Goal: Find specific fact: Find specific fact

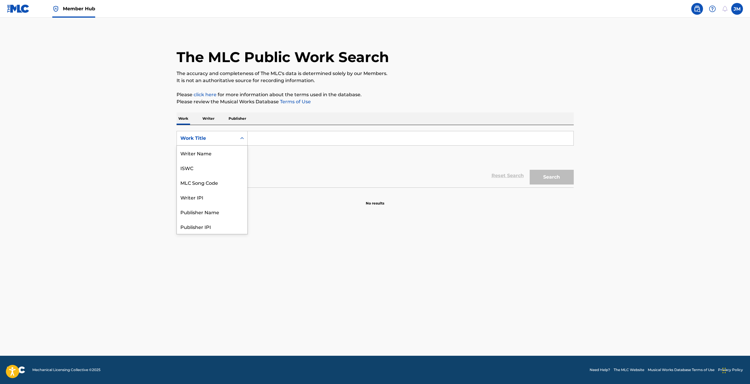
scroll to position [29, 0]
click at [218, 156] on div "MLC Song Code" at bounding box center [212, 152] width 71 height 15
drag, startPoint x: 260, startPoint y: 141, endPoint x: 272, endPoint y: 138, distance: 13.2
click at [260, 141] on input "Search Form" at bounding box center [411, 138] width 326 height 14
paste input "ID06F7"
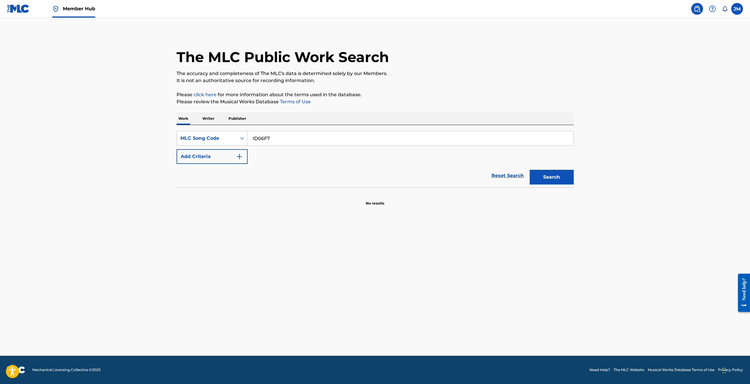
type input "ID06F7"
click at [538, 168] on div "Search" at bounding box center [550, 176] width 47 height 24
click at [547, 177] on button "Search" at bounding box center [552, 177] width 44 height 15
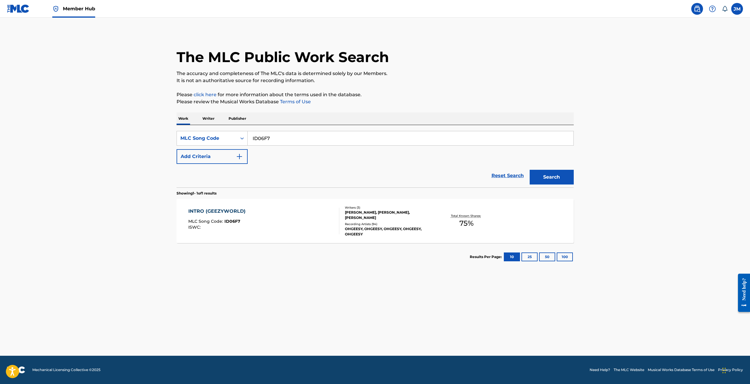
click at [232, 208] on div "INTRO (GEEZYWORLD)" at bounding box center [218, 210] width 60 height 7
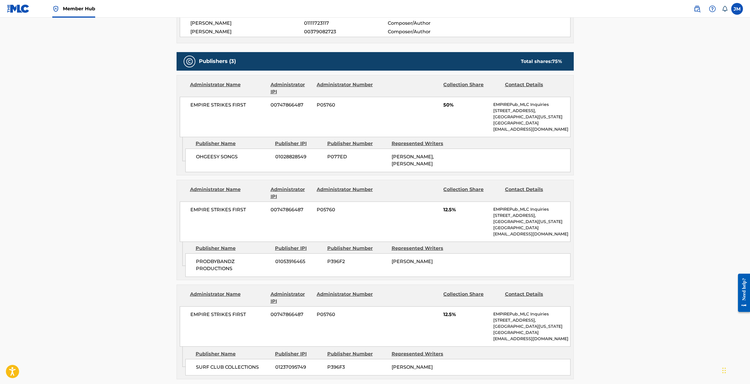
scroll to position [353, 0]
